Goal: Check status: Check status

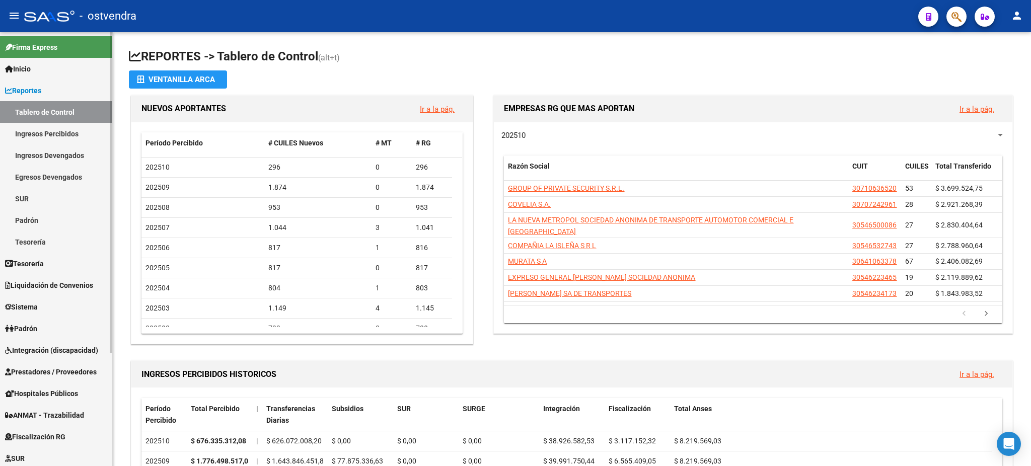
click at [31, 351] on span "Integración (discapacidad)" at bounding box center [51, 350] width 93 height 11
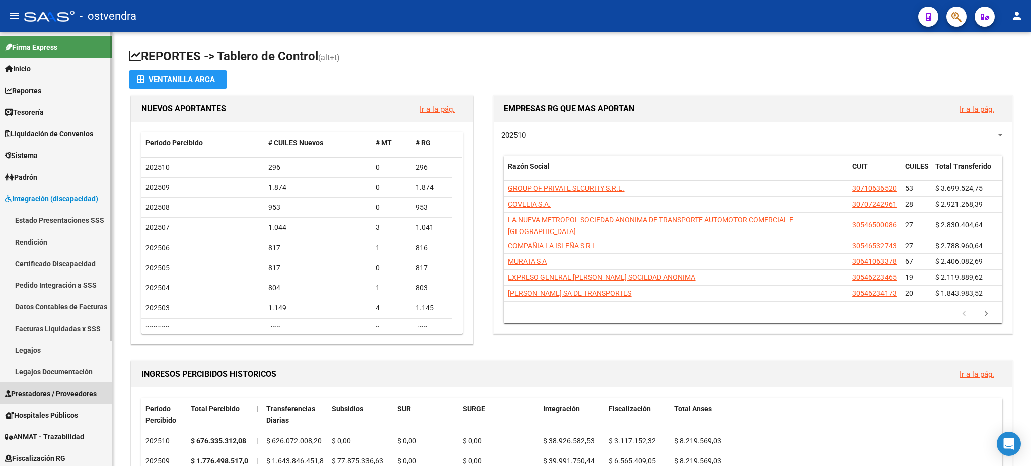
click at [41, 391] on span "Prestadores / Proveedores" at bounding box center [51, 393] width 92 height 11
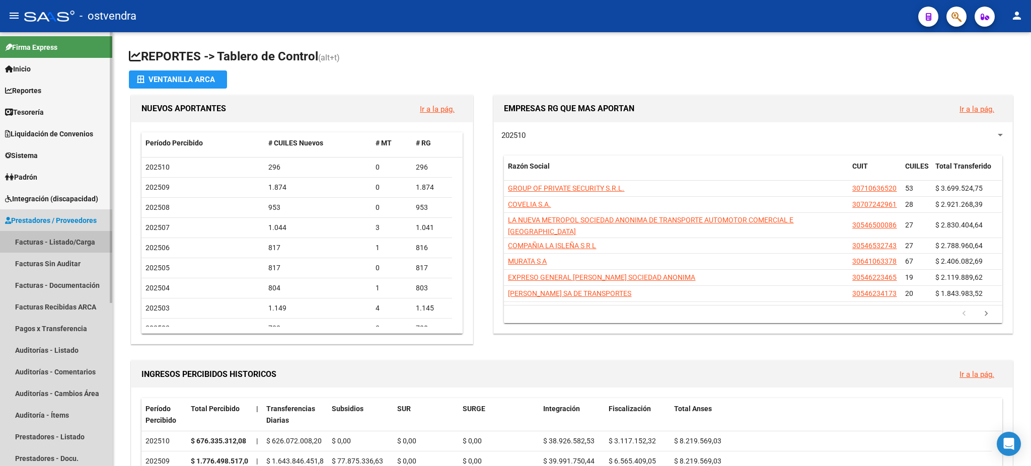
click at [41, 248] on link "Facturas - Listado/Carga" at bounding box center [56, 242] width 112 height 22
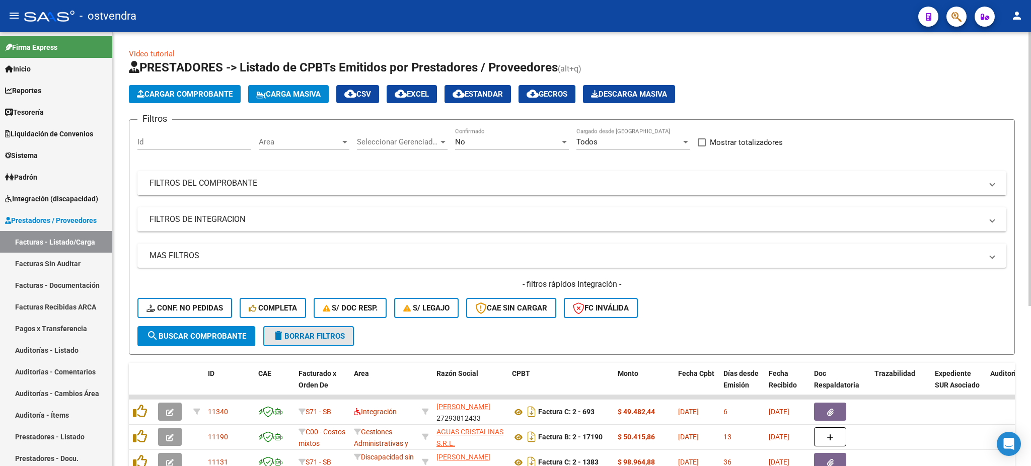
click at [305, 332] on span "delete Borrar Filtros" at bounding box center [308, 336] width 73 height 9
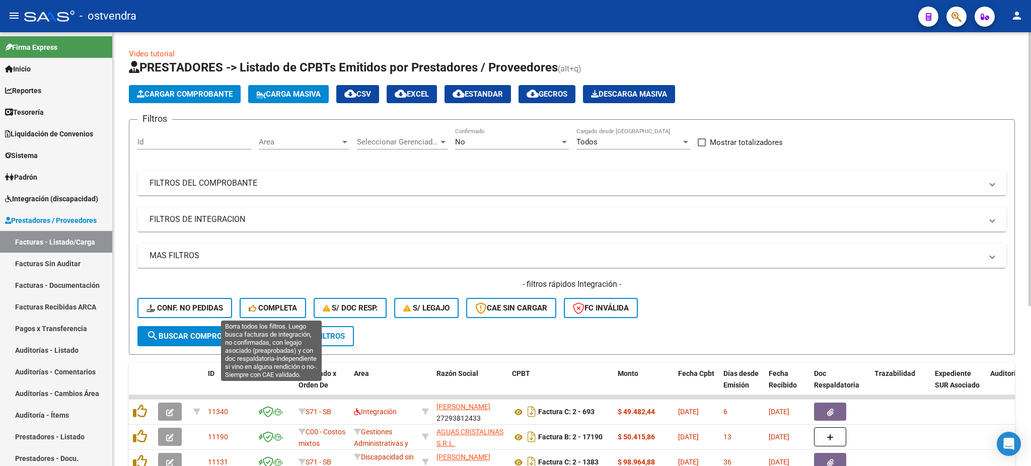
click at [287, 308] on span "Completa" at bounding box center [273, 308] width 48 height 9
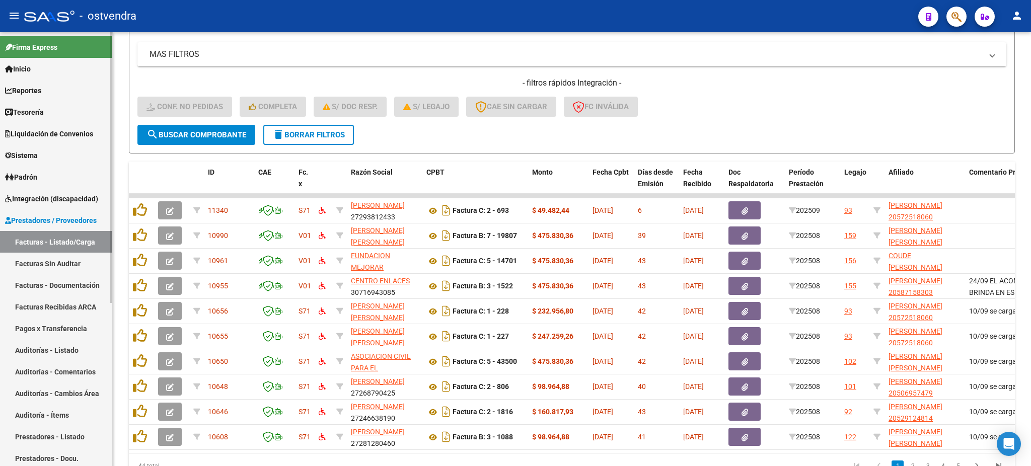
click at [42, 199] on span "Integración (discapacidad)" at bounding box center [51, 198] width 93 height 11
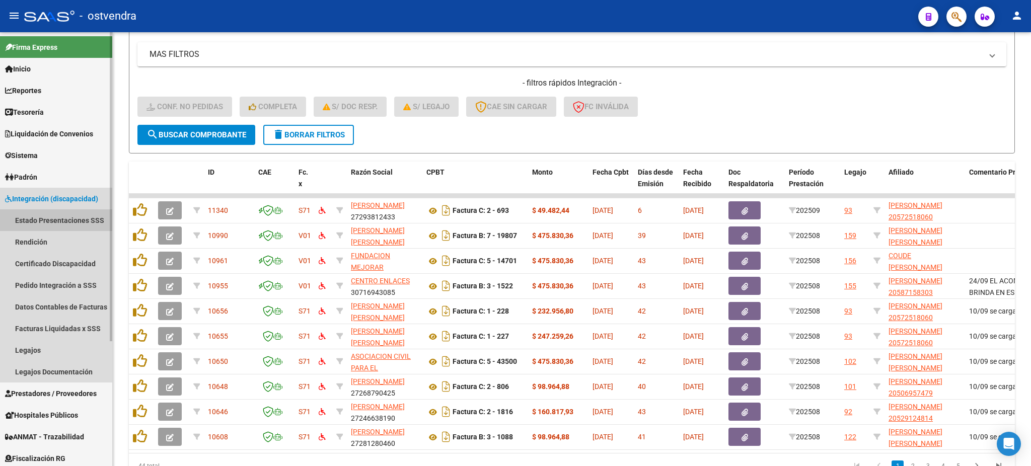
click at [40, 214] on link "Estado Presentaciones SSS" at bounding box center [56, 220] width 112 height 22
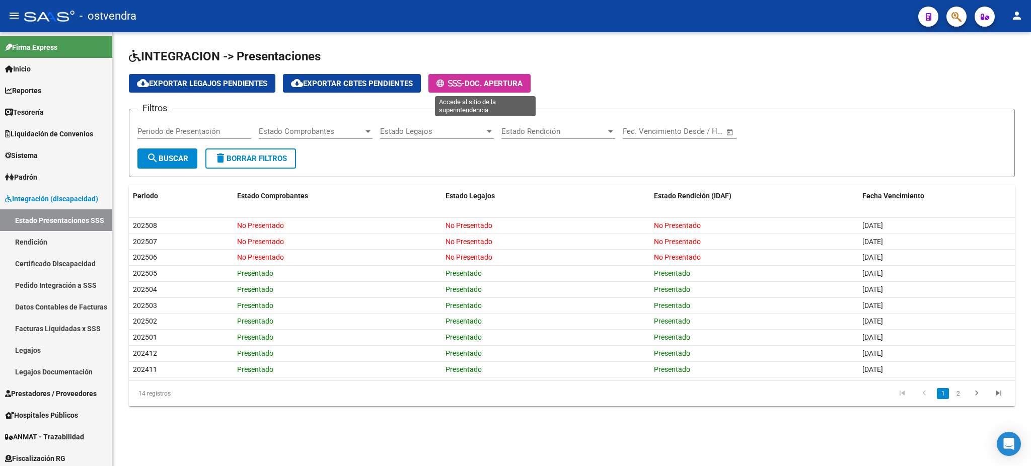
click at [510, 77] on button "- Doc. Apertura" at bounding box center [479, 83] width 102 height 19
